Goal: Navigation & Orientation: Find specific page/section

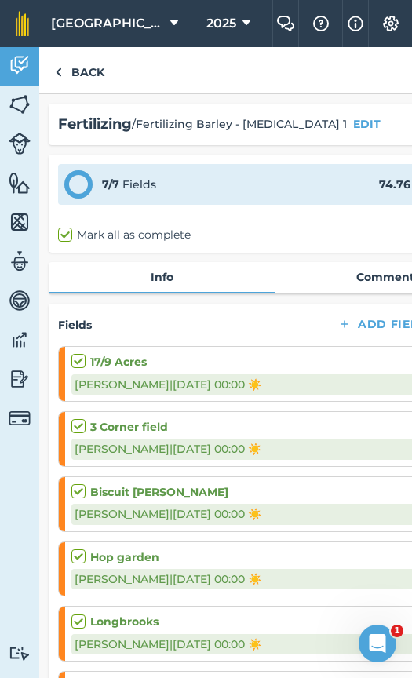
scroll to position [572, 0]
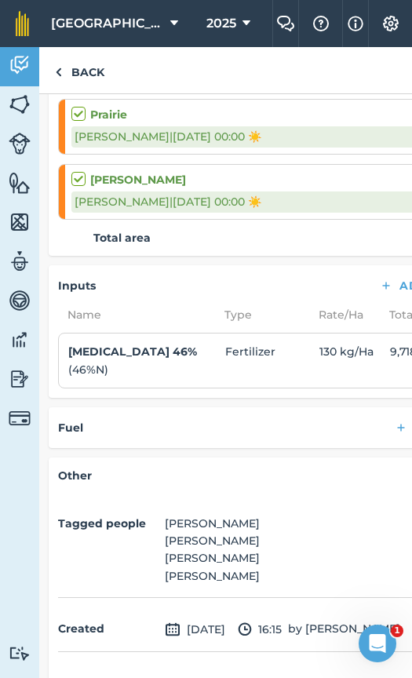
click at [279, 82] on div "Back" at bounding box center [274, 70] width 471 height 47
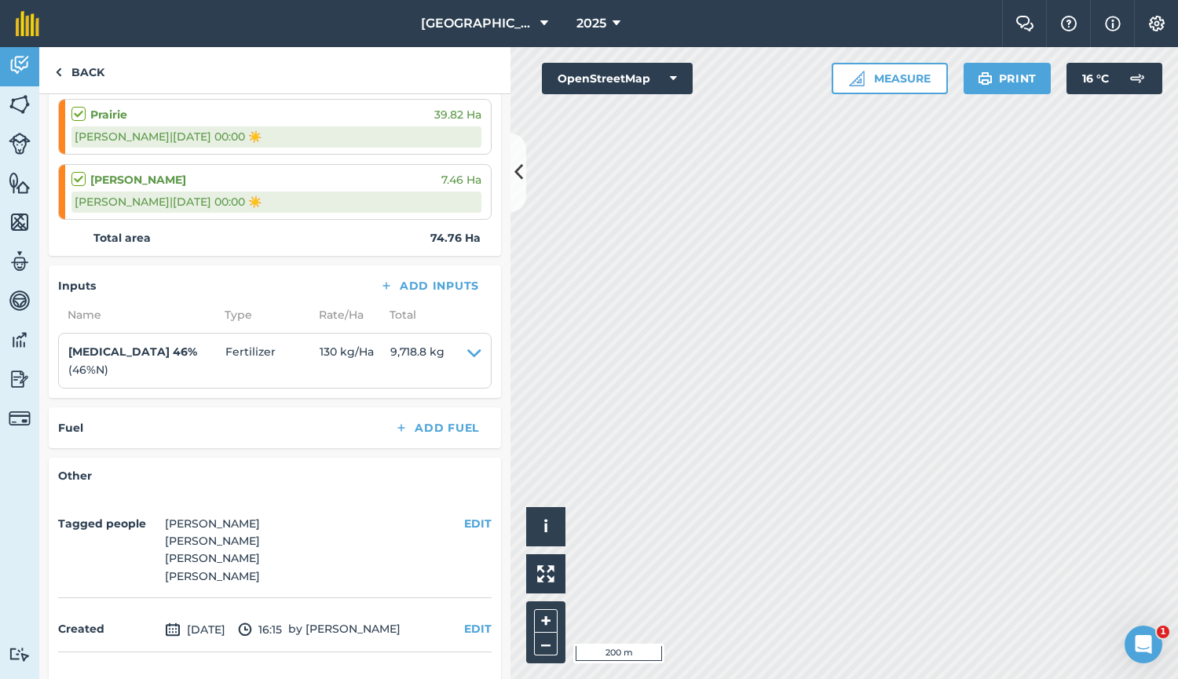
click at [411, 10] on nav "Place Farm 2025" at bounding box center [528, 23] width 947 height 47
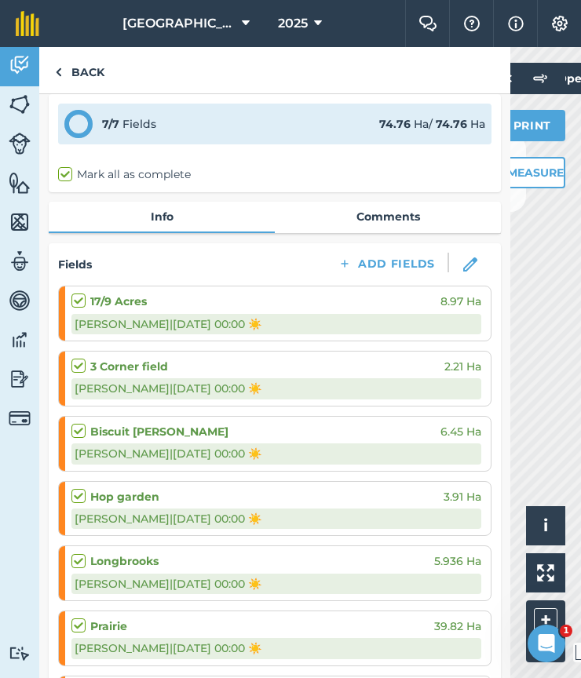
scroll to position [0, 0]
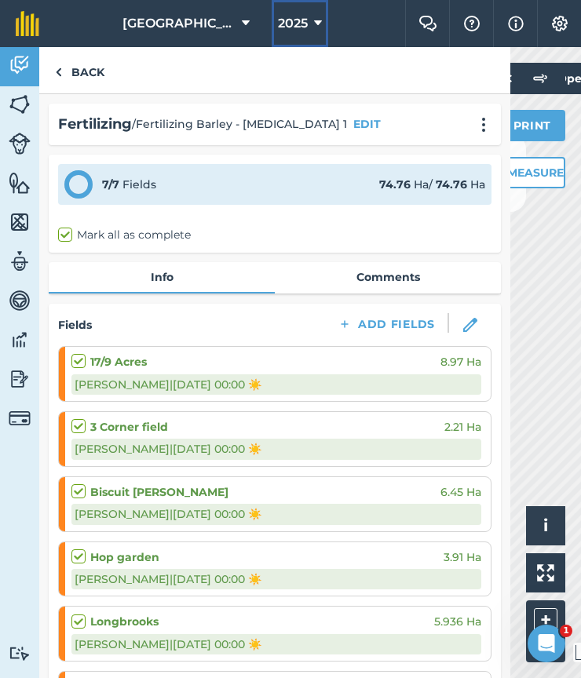
click at [283, 31] on span "2025" at bounding box center [293, 23] width 30 height 19
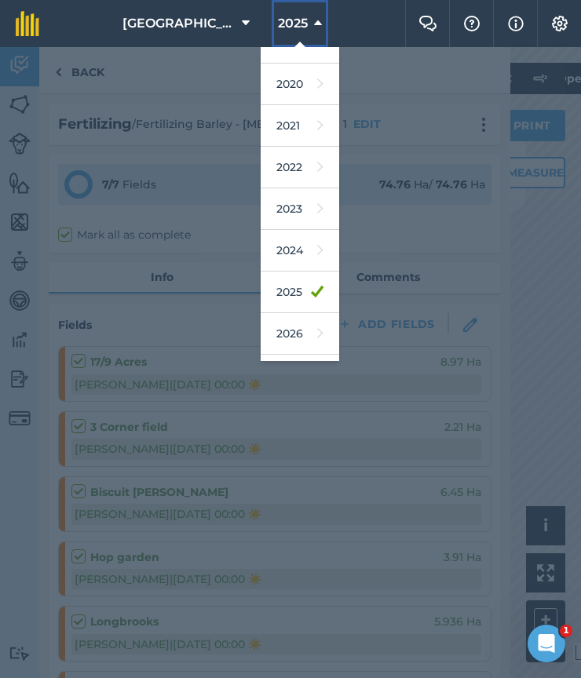
scroll to position [109, 0]
click at [195, 26] on span "[GEOGRAPHIC_DATA]" at bounding box center [178, 23] width 113 height 19
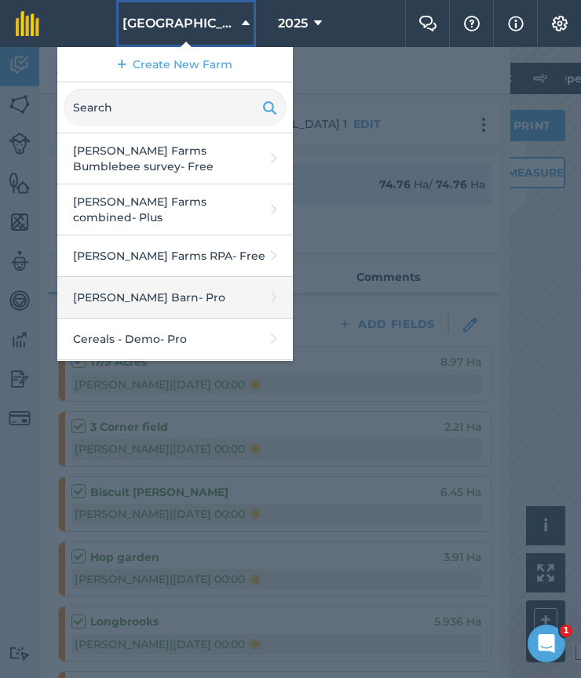
scroll to position [82, 0]
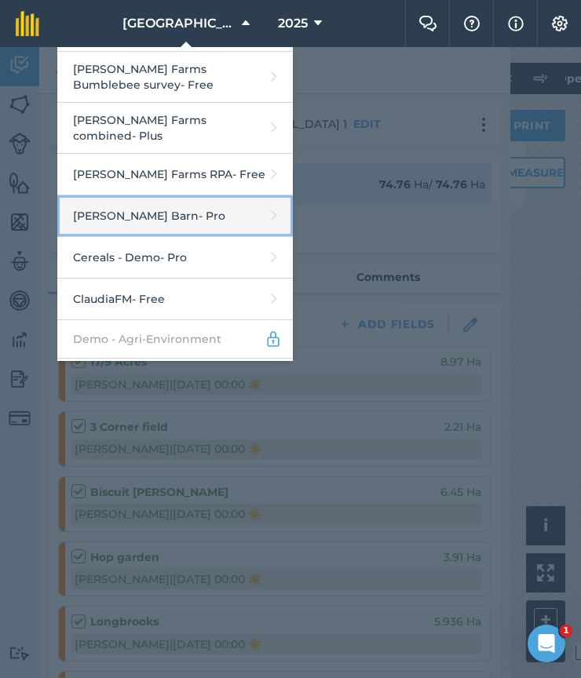
click at [206, 207] on link "[PERSON_NAME] Barn - Pro" at bounding box center [175, 216] width 236 height 42
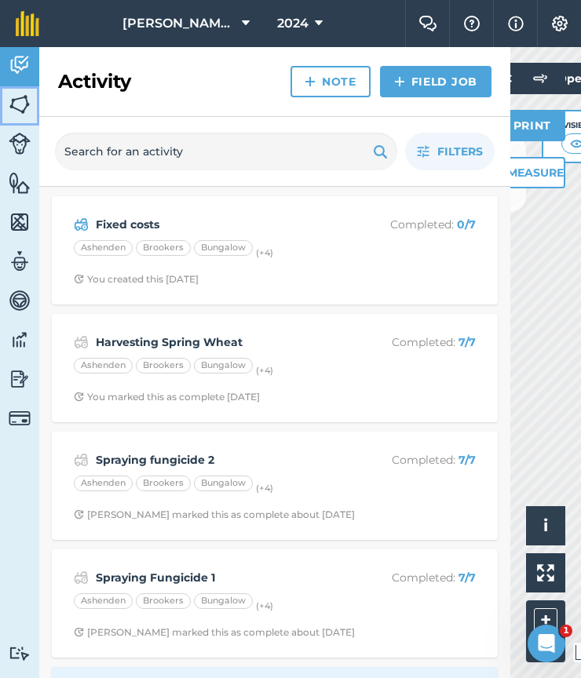
click at [28, 106] on img at bounding box center [20, 105] width 22 height 24
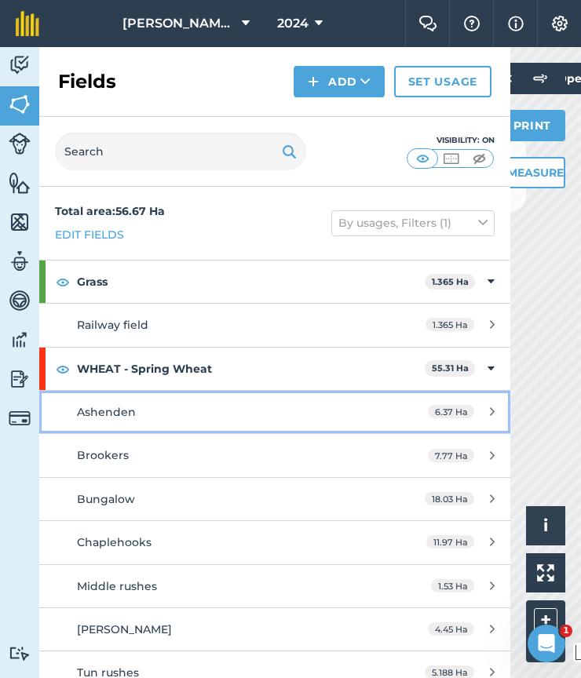
click at [188, 404] on div "Ashenden" at bounding box center [224, 412] width 295 height 17
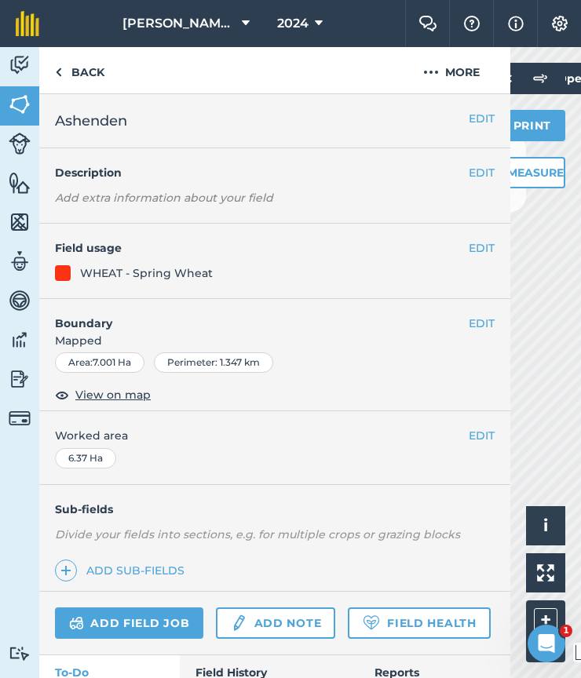
scroll to position [118, 0]
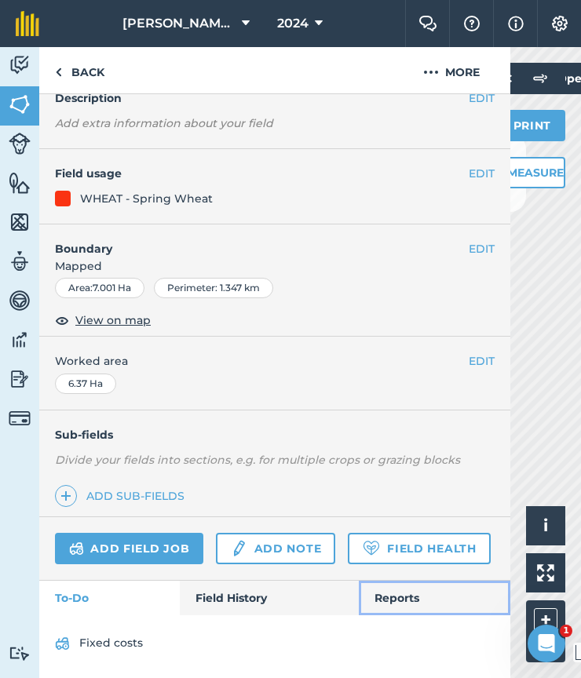
click at [411, 601] on link "Reports" at bounding box center [435, 598] width 152 height 35
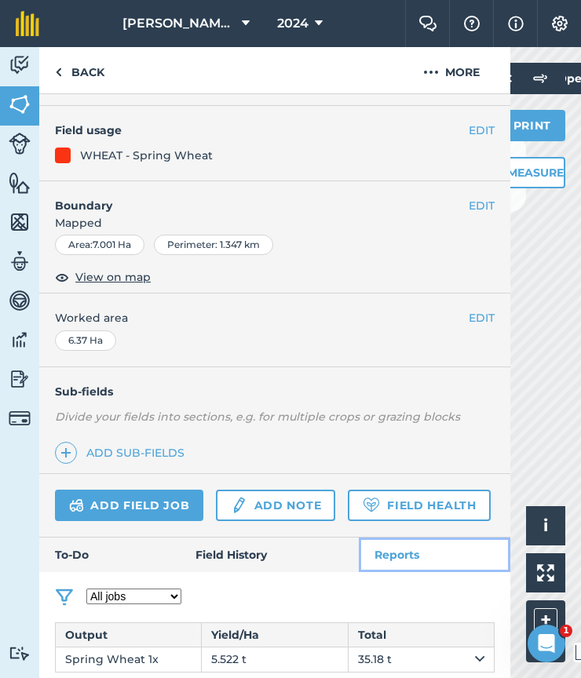
scroll to position [586, 0]
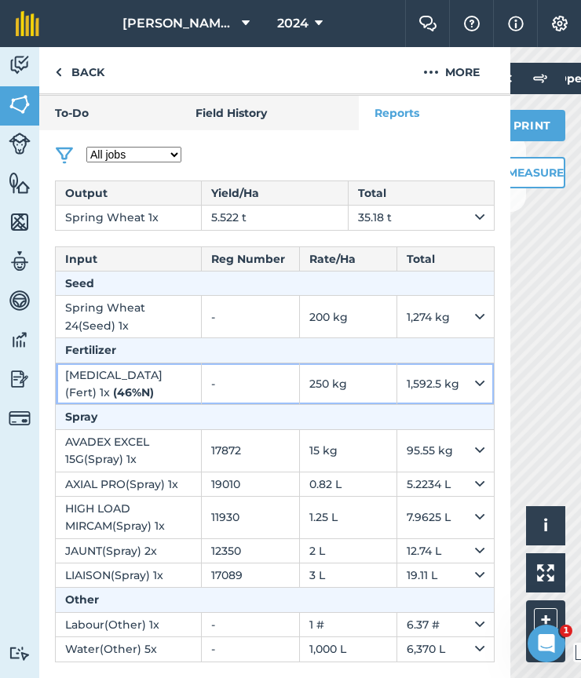
click at [154, 396] on strong "( 46 % N )" at bounding box center [133, 392] width 41 height 14
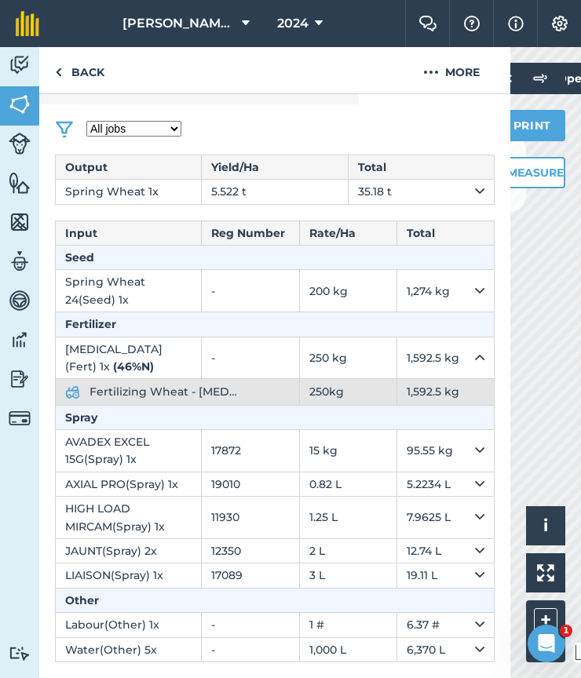
click at [173, 400] on span "Fertilizing Wheat - [MEDICAL_DATA]" at bounding box center [163, 391] width 149 height 17
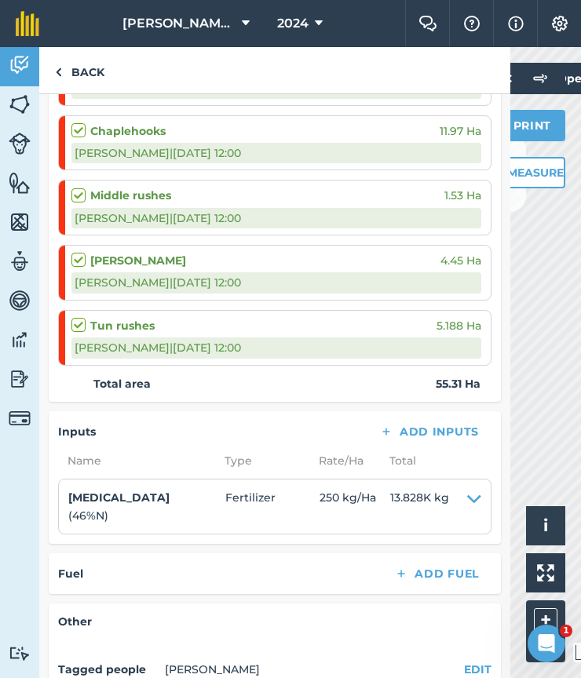
scroll to position [528, 0]
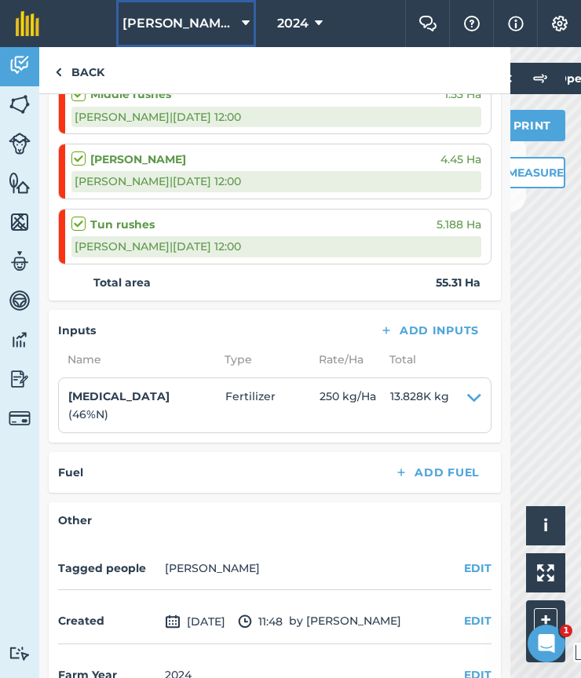
click at [186, 16] on span "[PERSON_NAME] Barn" at bounding box center [178, 23] width 113 height 19
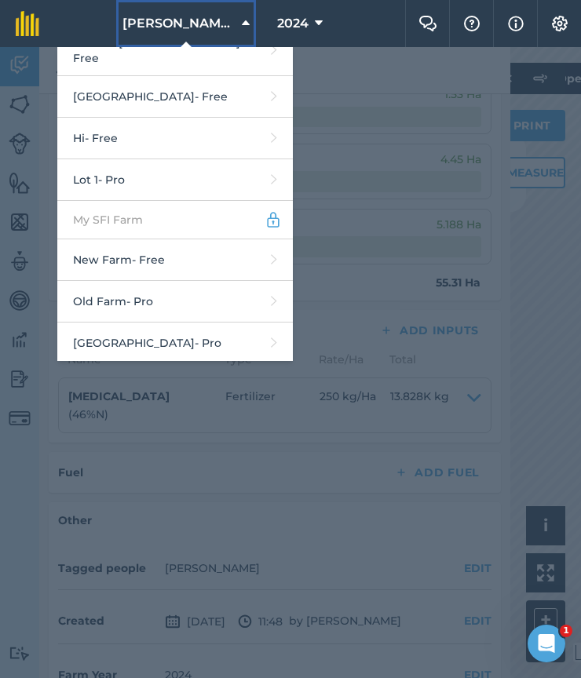
scroll to position [497, 0]
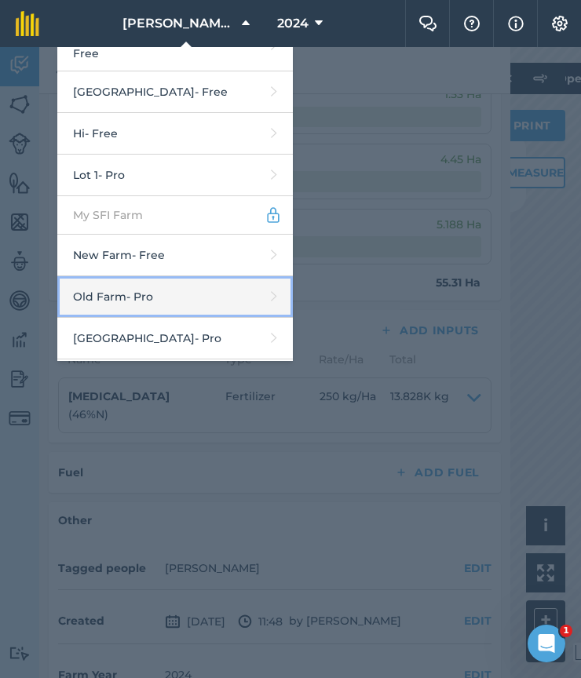
click at [189, 276] on link "Old Farm - Pro" at bounding box center [175, 297] width 236 height 42
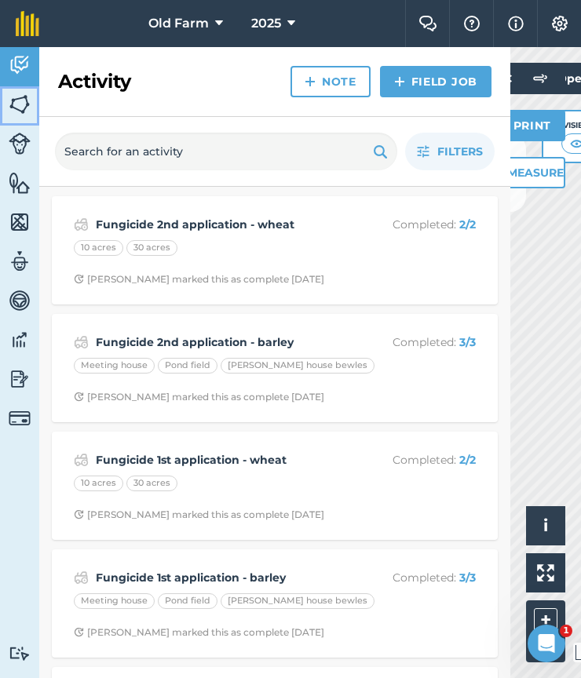
click at [22, 104] on img at bounding box center [20, 105] width 22 height 24
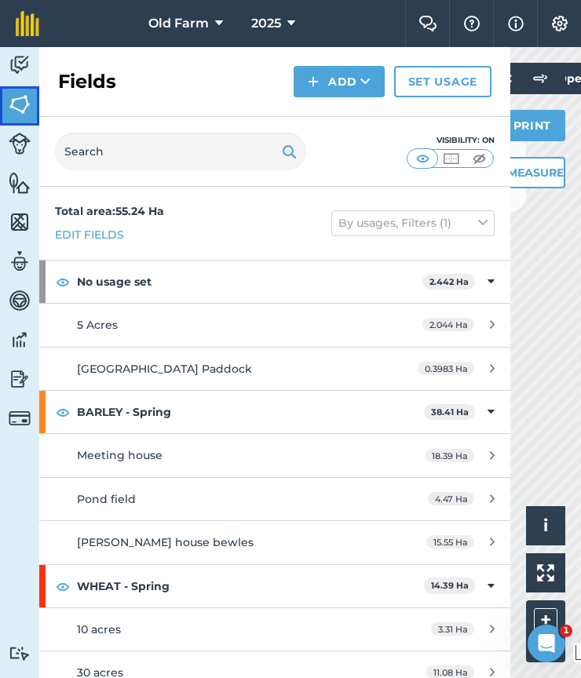
scroll to position [16, 0]
